Goal: Information Seeking & Learning: Learn about a topic

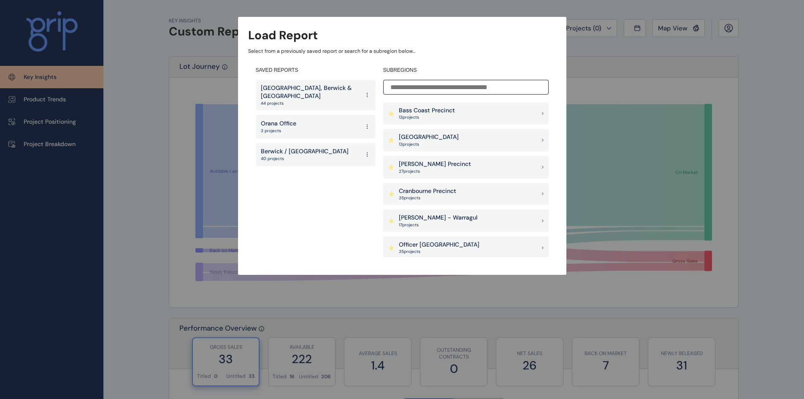
click at [296, 100] on p "44 projects" at bounding box center [310, 103] width 99 height 6
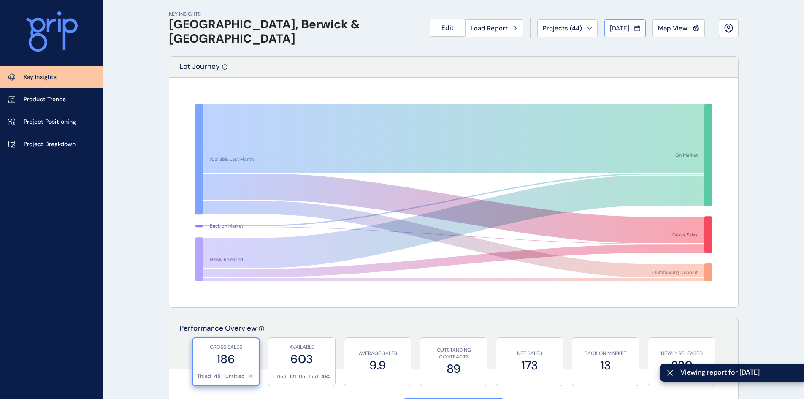
click at [610, 28] on span "[DATE]" at bounding box center [619, 28] width 19 height 8
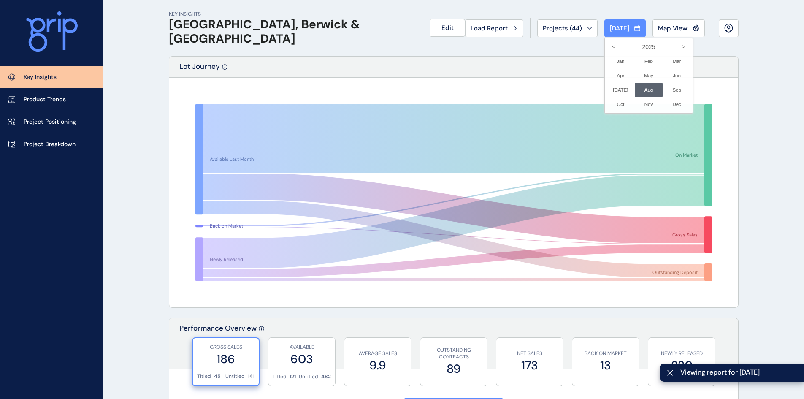
click at [635, 87] on li "Aug No report is available for this period. New months are usually published 5 …" at bounding box center [649, 90] width 28 height 14
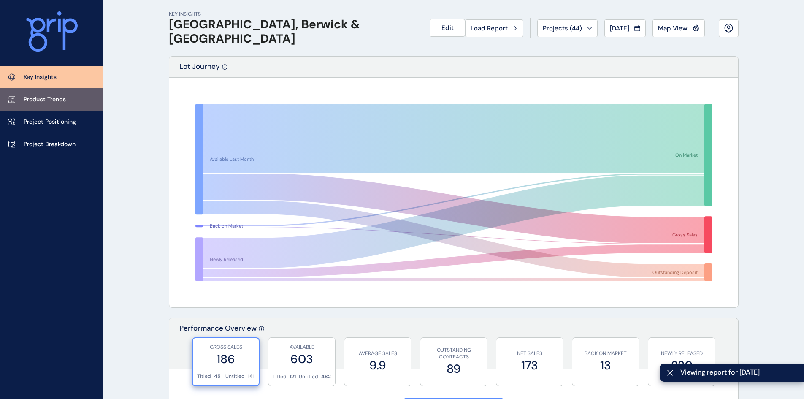
click at [68, 99] on link "Product Trends" at bounding box center [51, 99] width 103 height 22
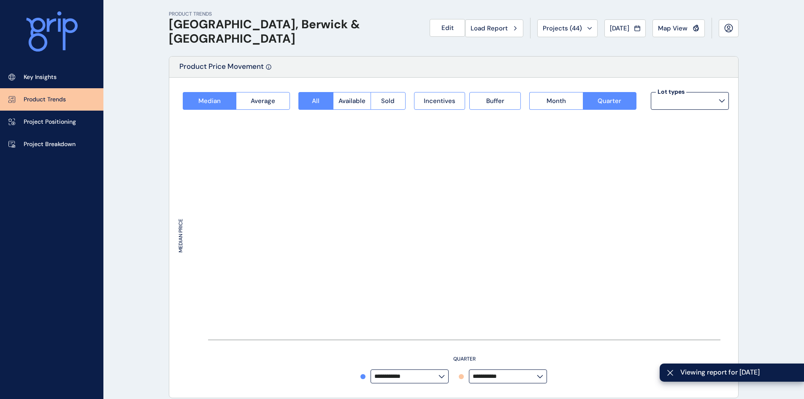
type input "**********"
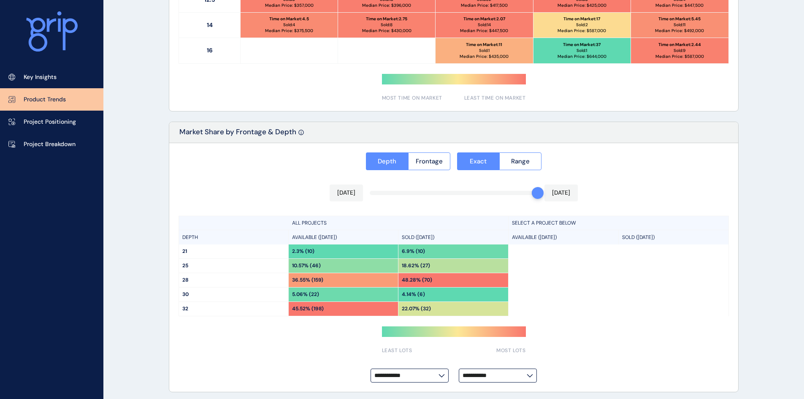
scroll to position [589, 0]
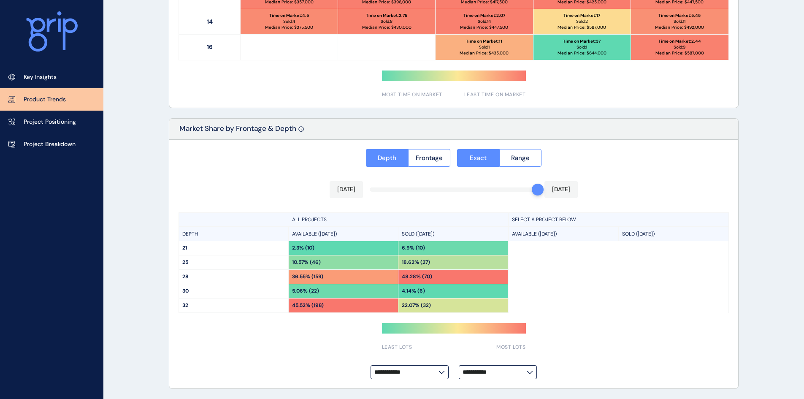
click at [351, 274] on div "36.55% (159)" at bounding box center [343, 277] width 109 height 14
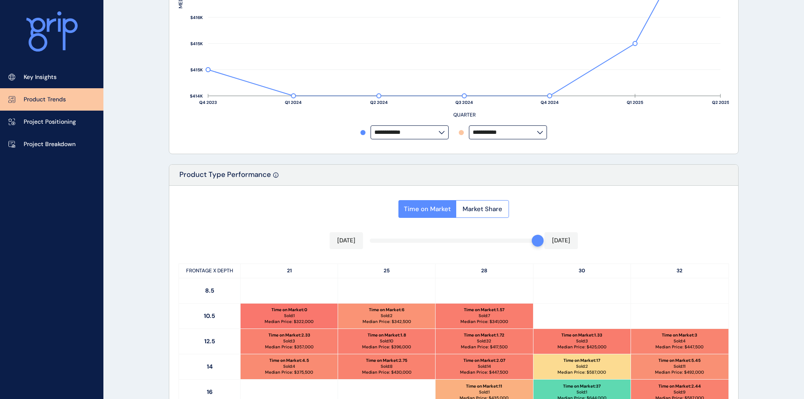
scroll to position [233, 0]
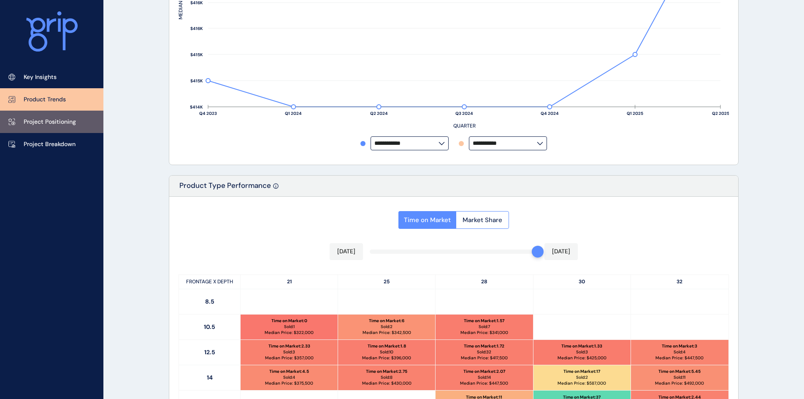
click at [49, 118] on p "Project Positioning" at bounding box center [50, 122] width 52 height 8
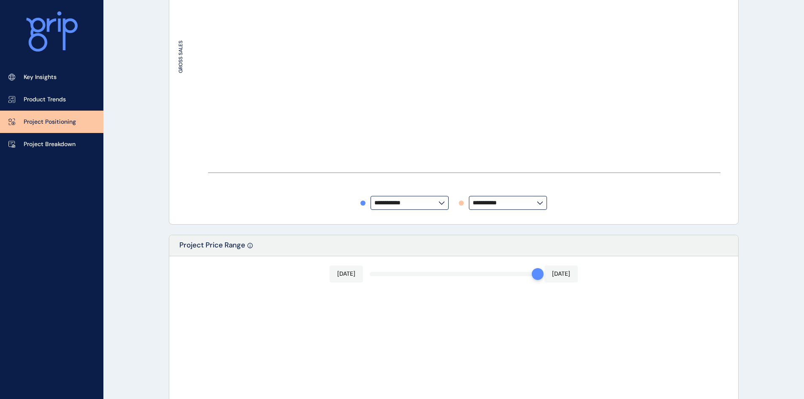
type input "********"
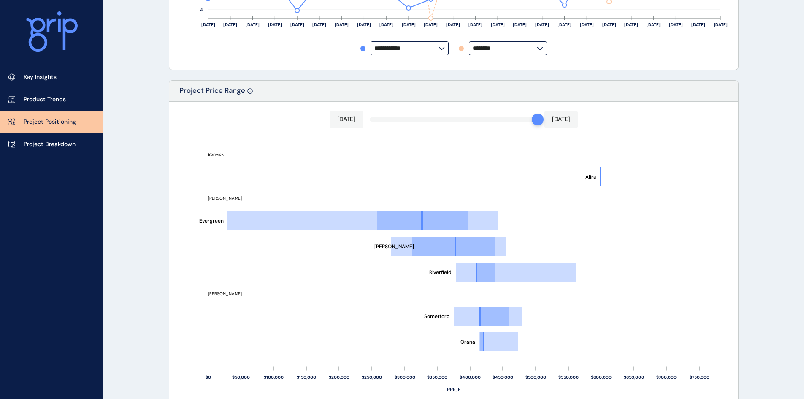
scroll to position [386, 0]
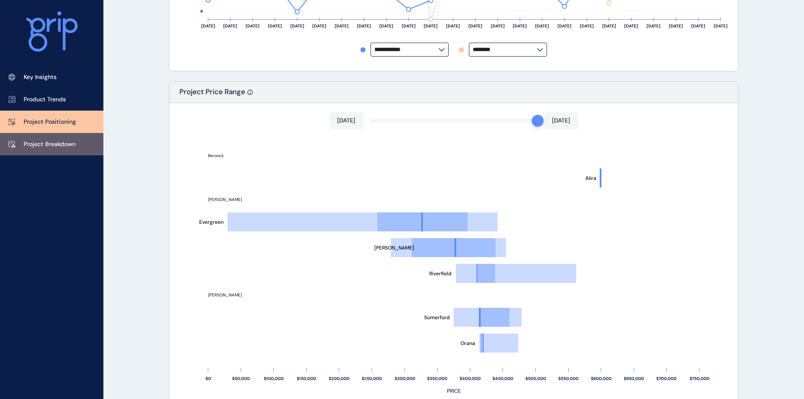
click at [47, 146] on p "Project Breakdown" at bounding box center [50, 144] width 52 height 8
